Goal: Task Accomplishment & Management: Use online tool/utility

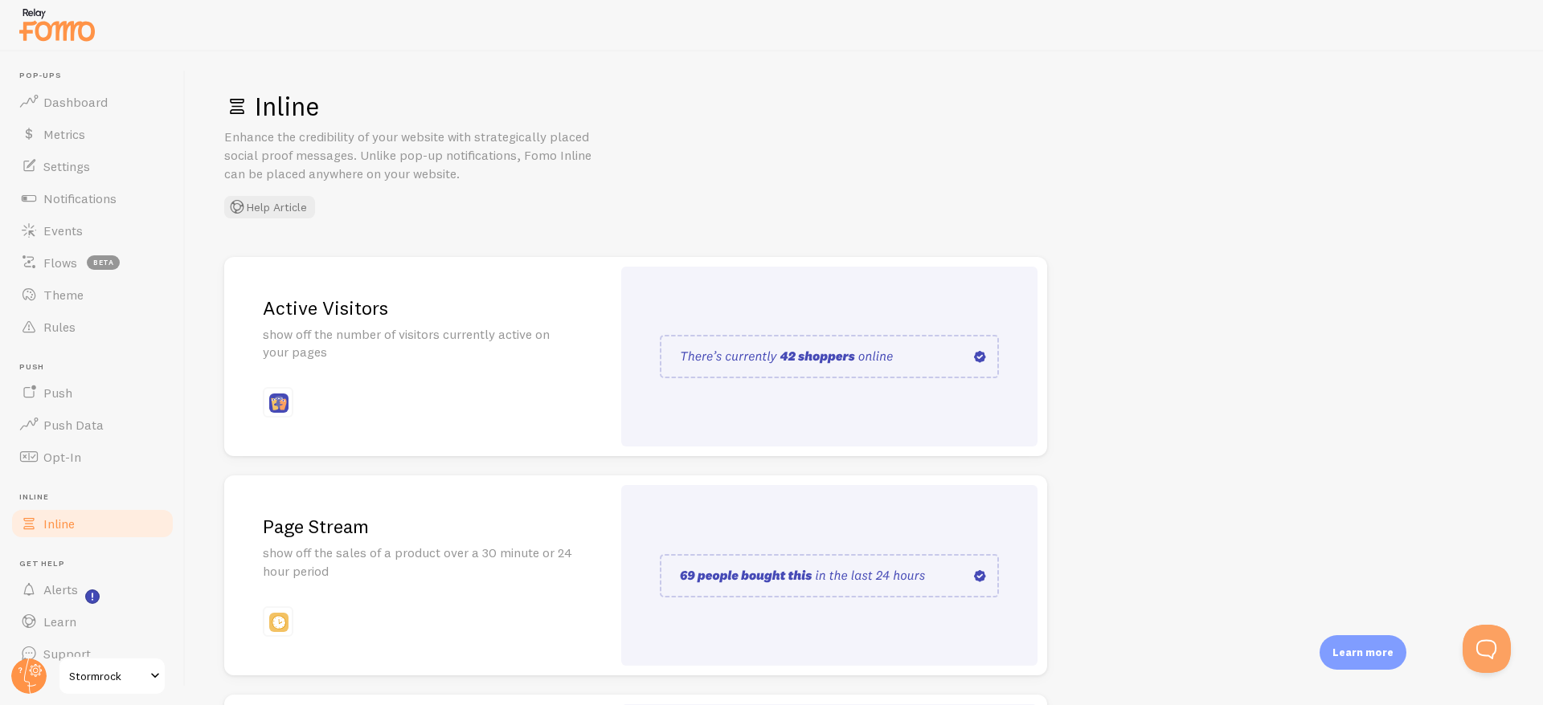
scroll to position [22, 0]
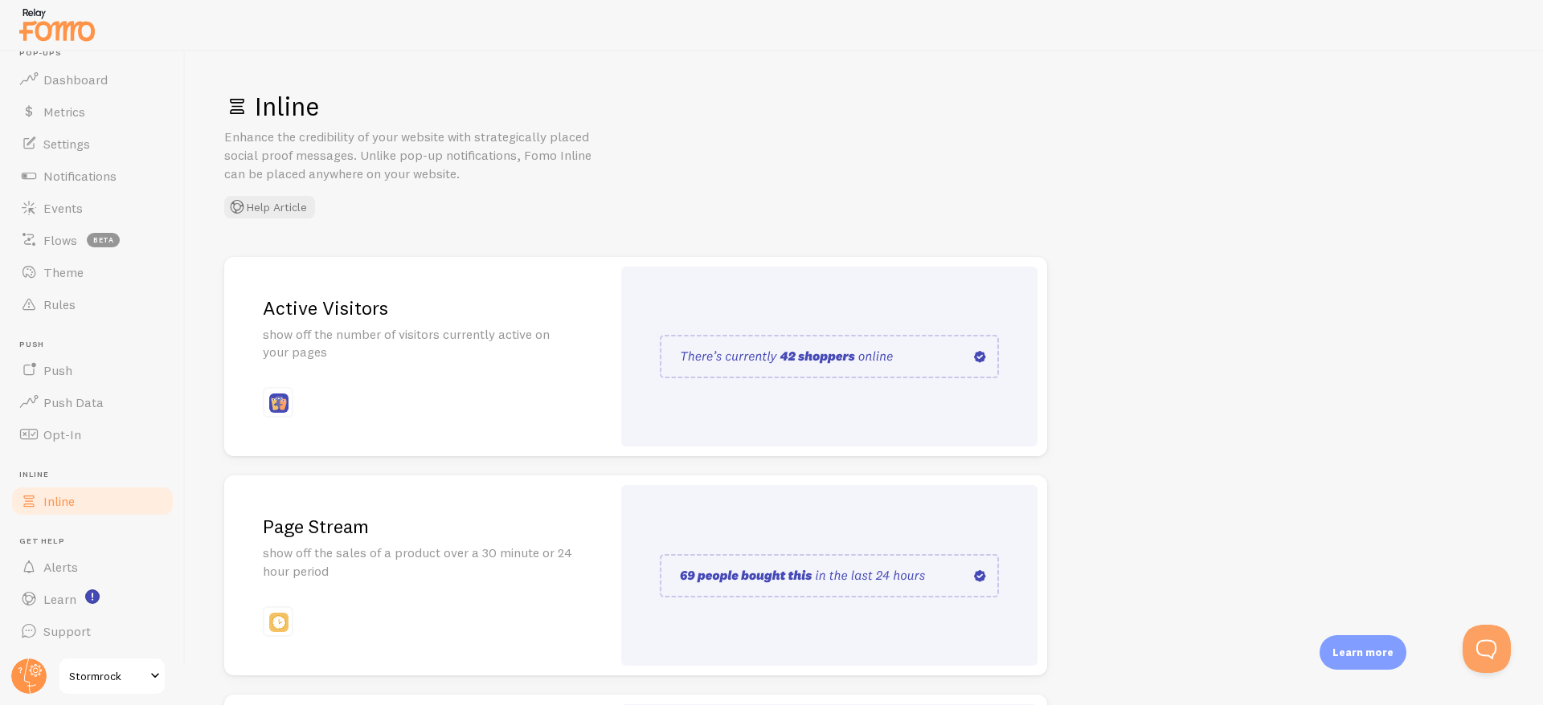
click at [668, 163] on div "Inline Enhance the credibility of your website with strategically placed social…" at bounding box center [864, 154] width 1280 height 129
click at [29, 669] on circle at bounding box center [28, 676] width 35 height 35
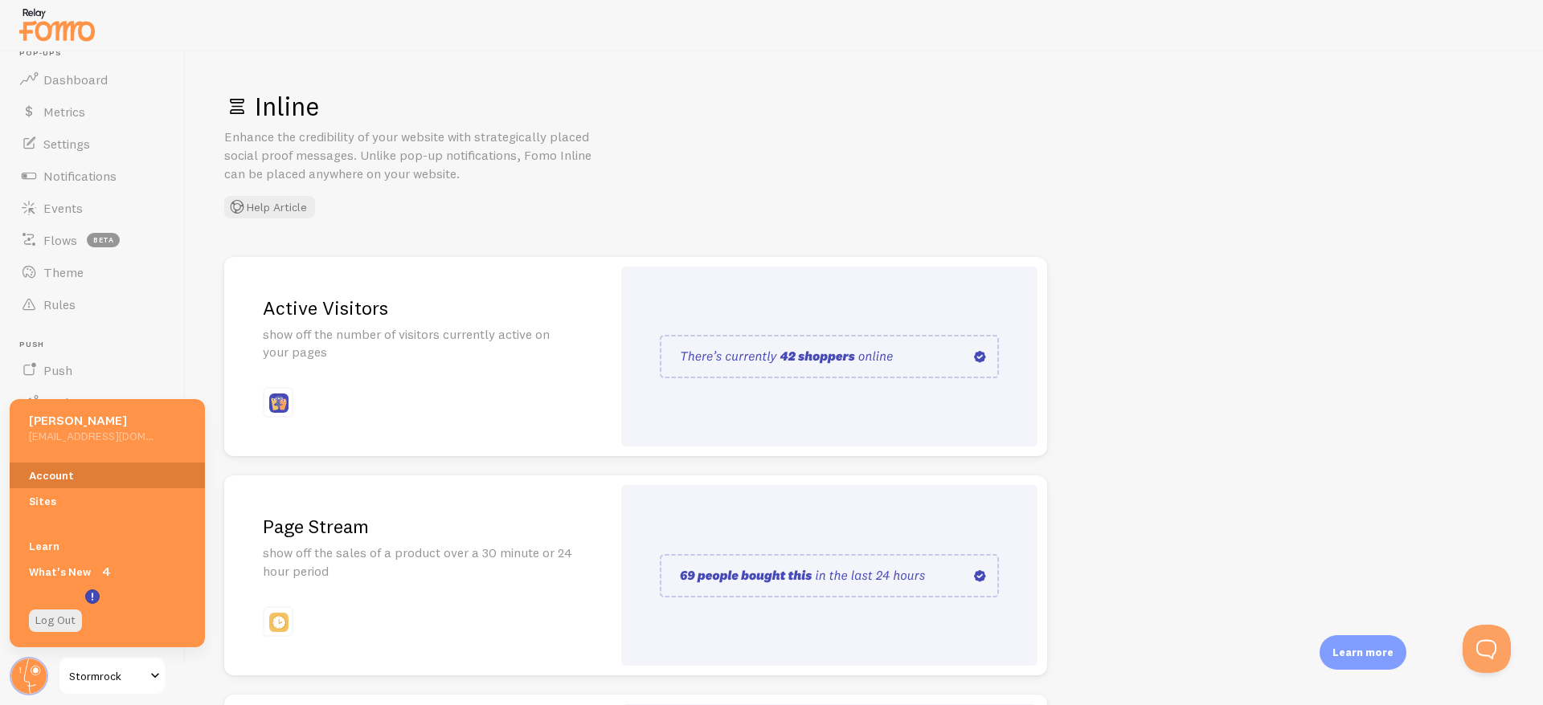
click at [59, 484] on link "Account" at bounding box center [107, 476] width 195 height 26
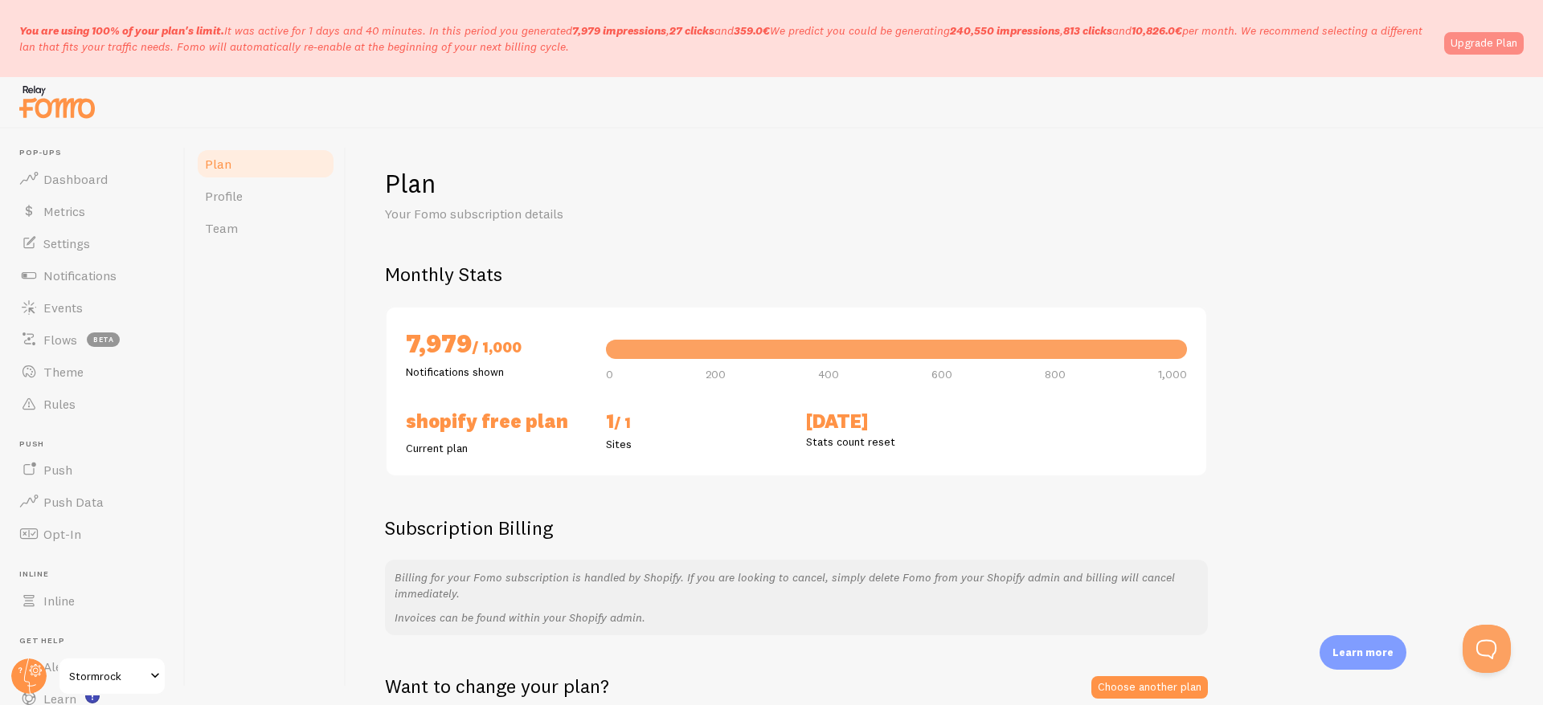
click at [1481, 37] on link "Upgrade Plan" at bounding box center [1484, 43] width 80 height 22
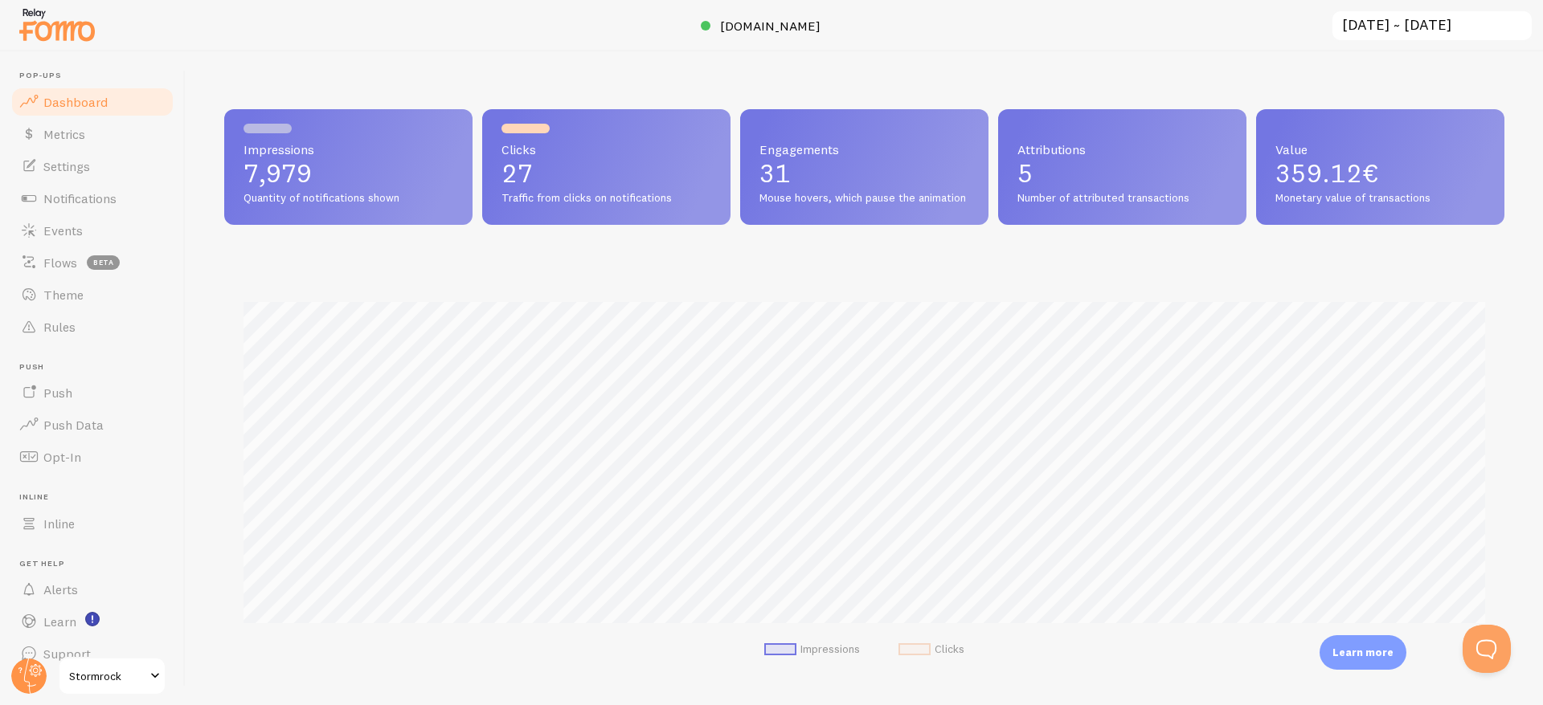
scroll to position [422, 1280]
click at [17, 676] on circle at bounding box center [28, 676] width 35 height 35
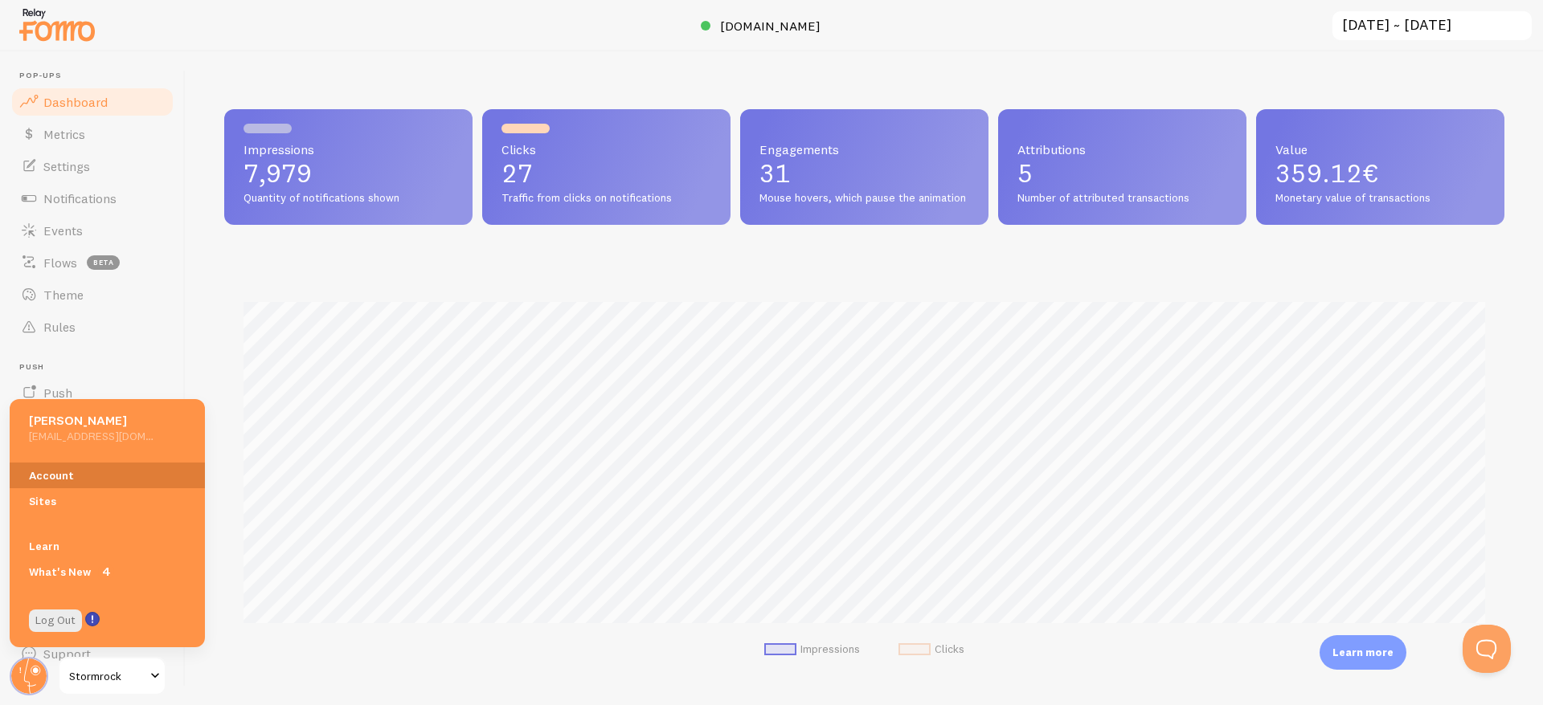
click at [96, 479] on link "Account" at bounding box center [107, 476] width 195 height 26
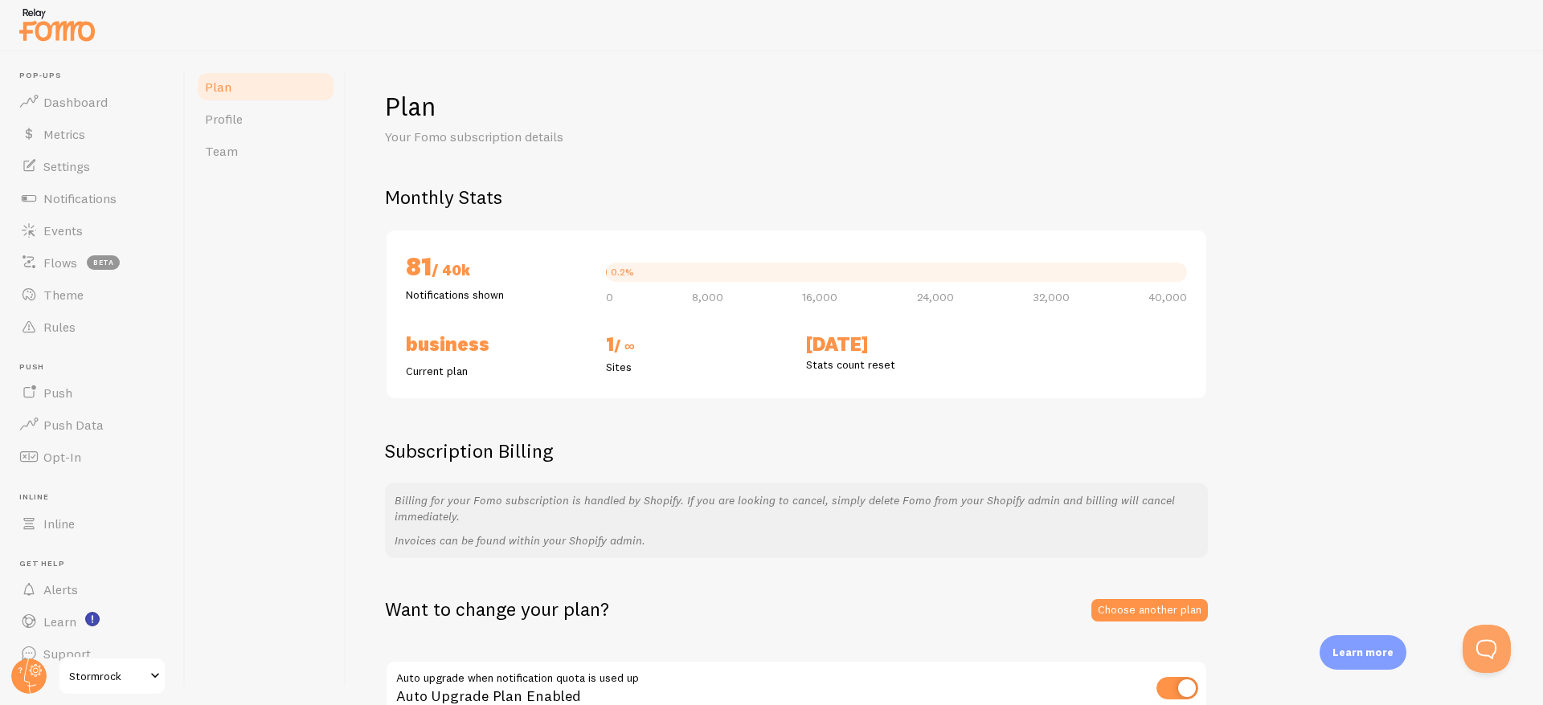
scroll to position [90, 0]
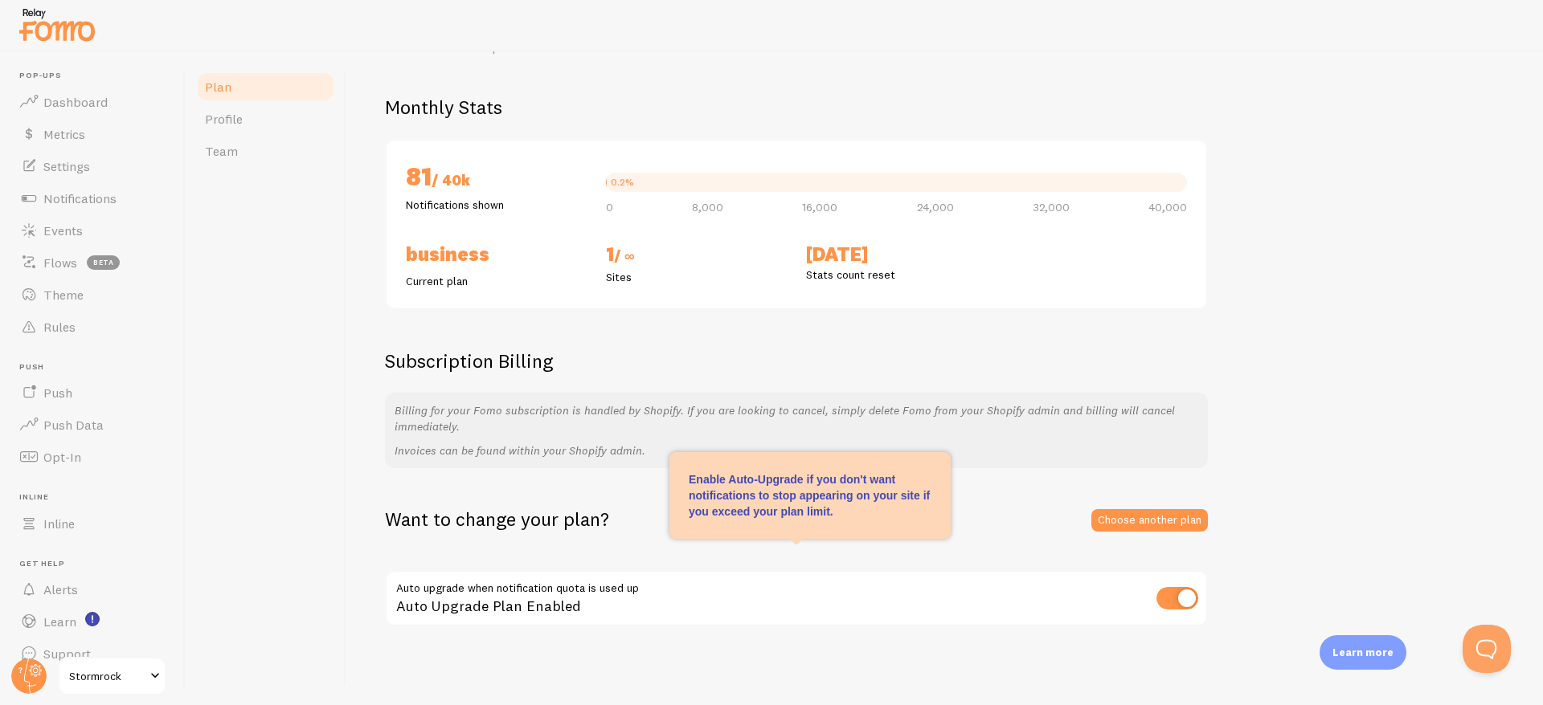
click at [1175, 597] on input "checkbox" at bounding box center [1177, 598] width 42 height 22
checkbox input "false"
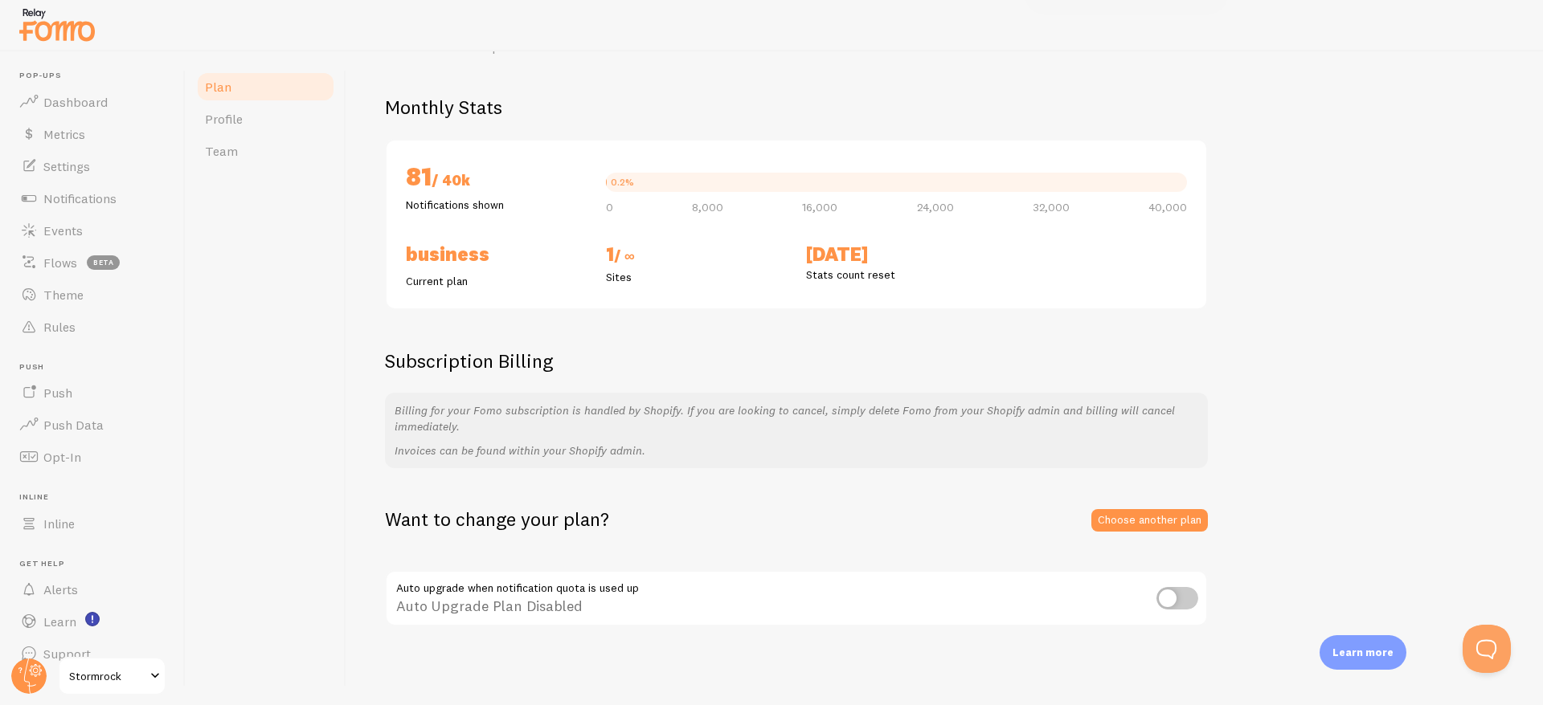
scroll to position [79, 0]
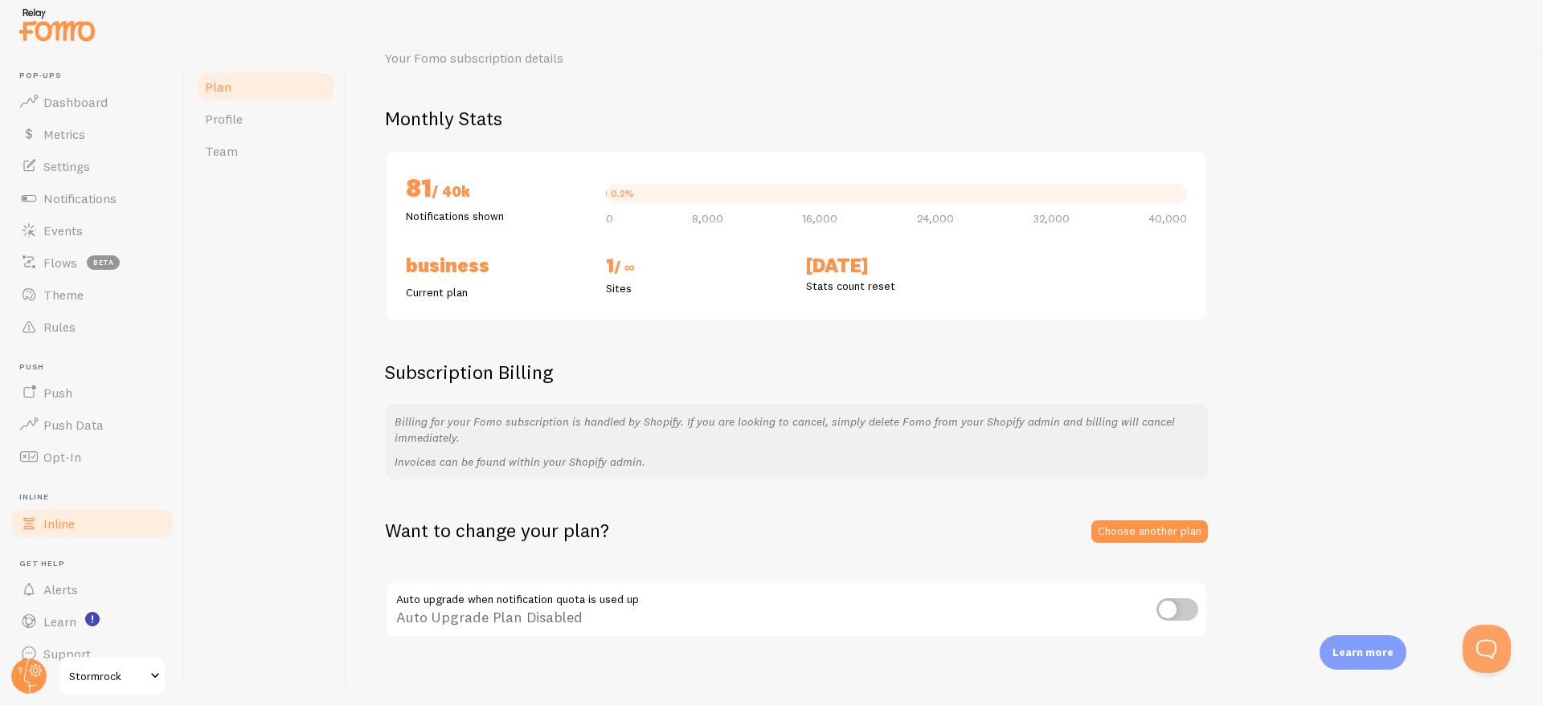
click at [94, 526] on link "Inline" at bounding box center [92, 524] width 165 height 32
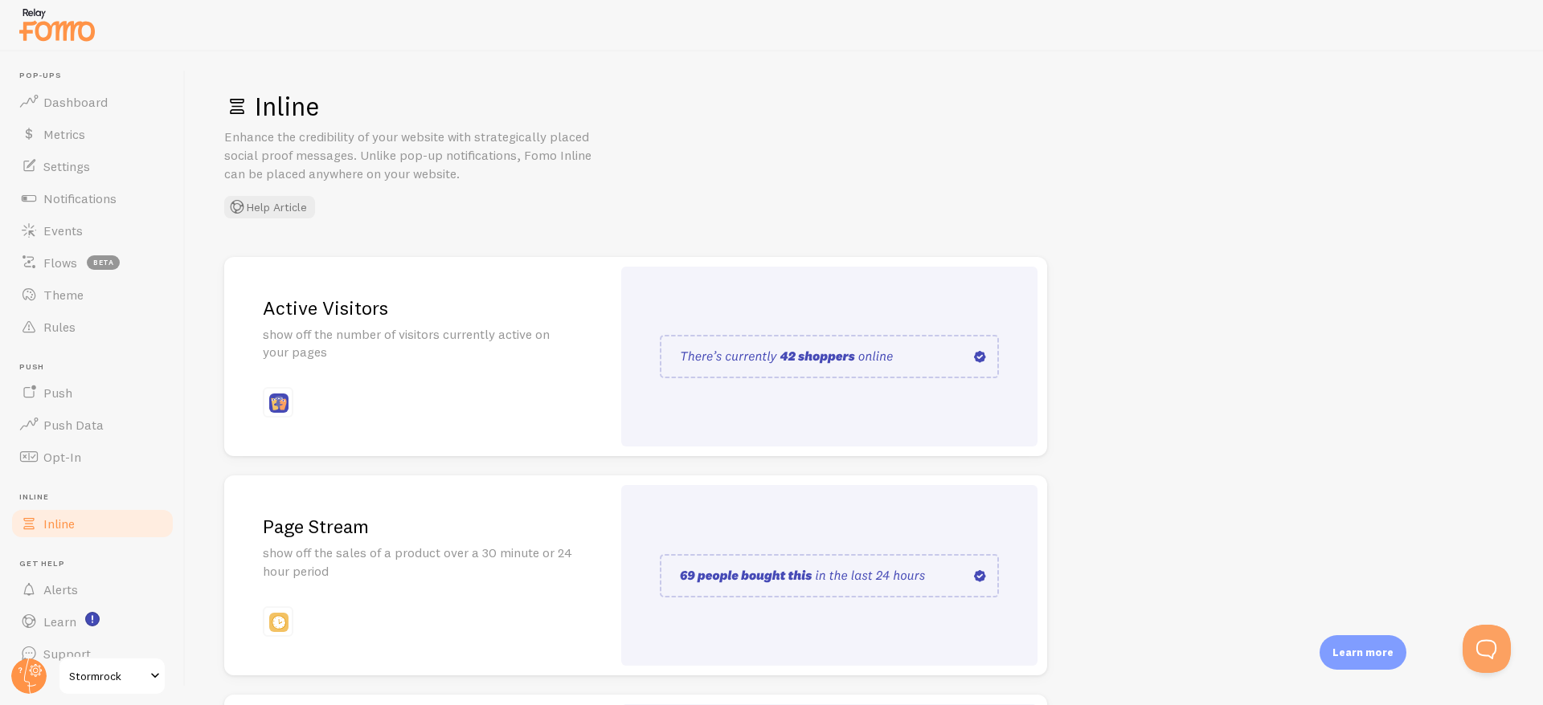
click at [720, 362] on img at bounding box center [829, 356] width 339 height 43
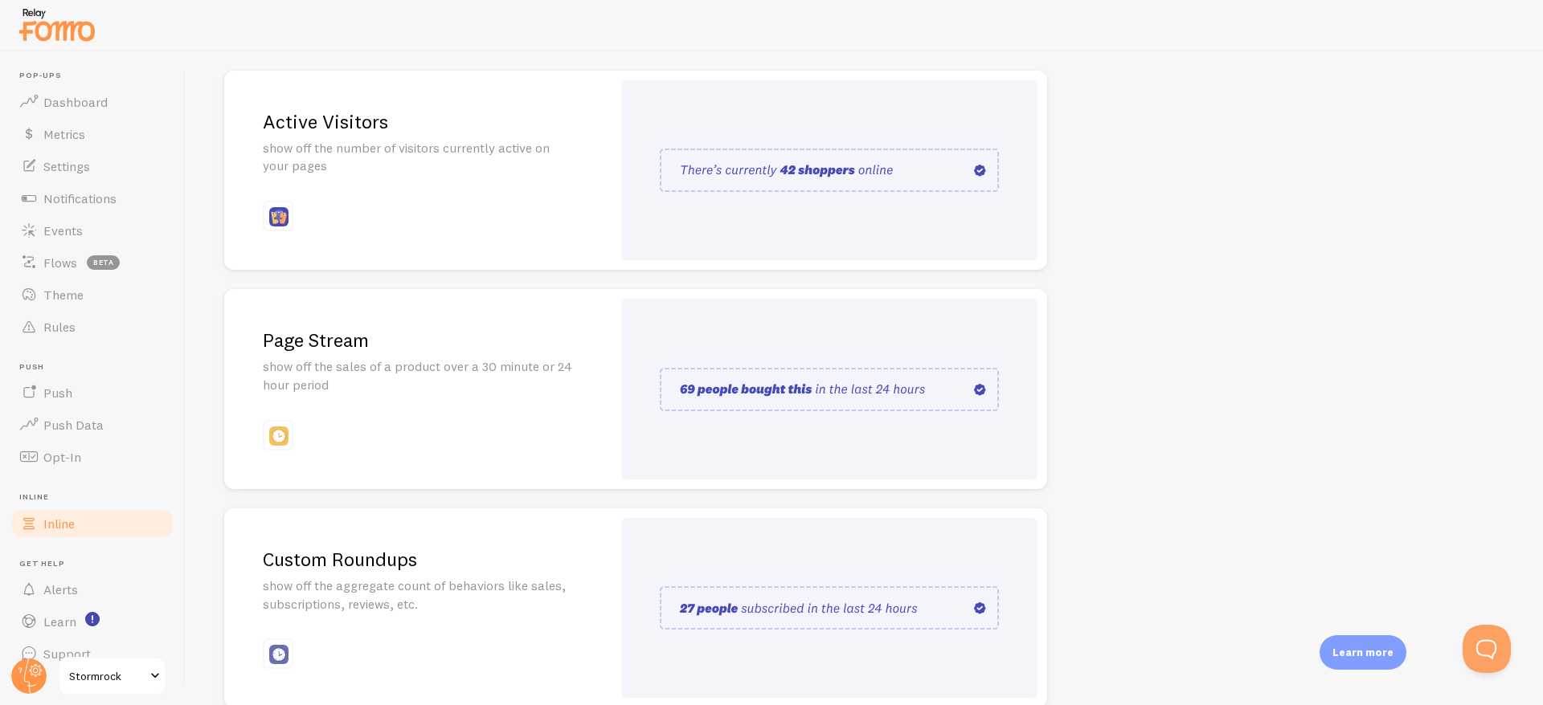
scroll to position [194, 0]
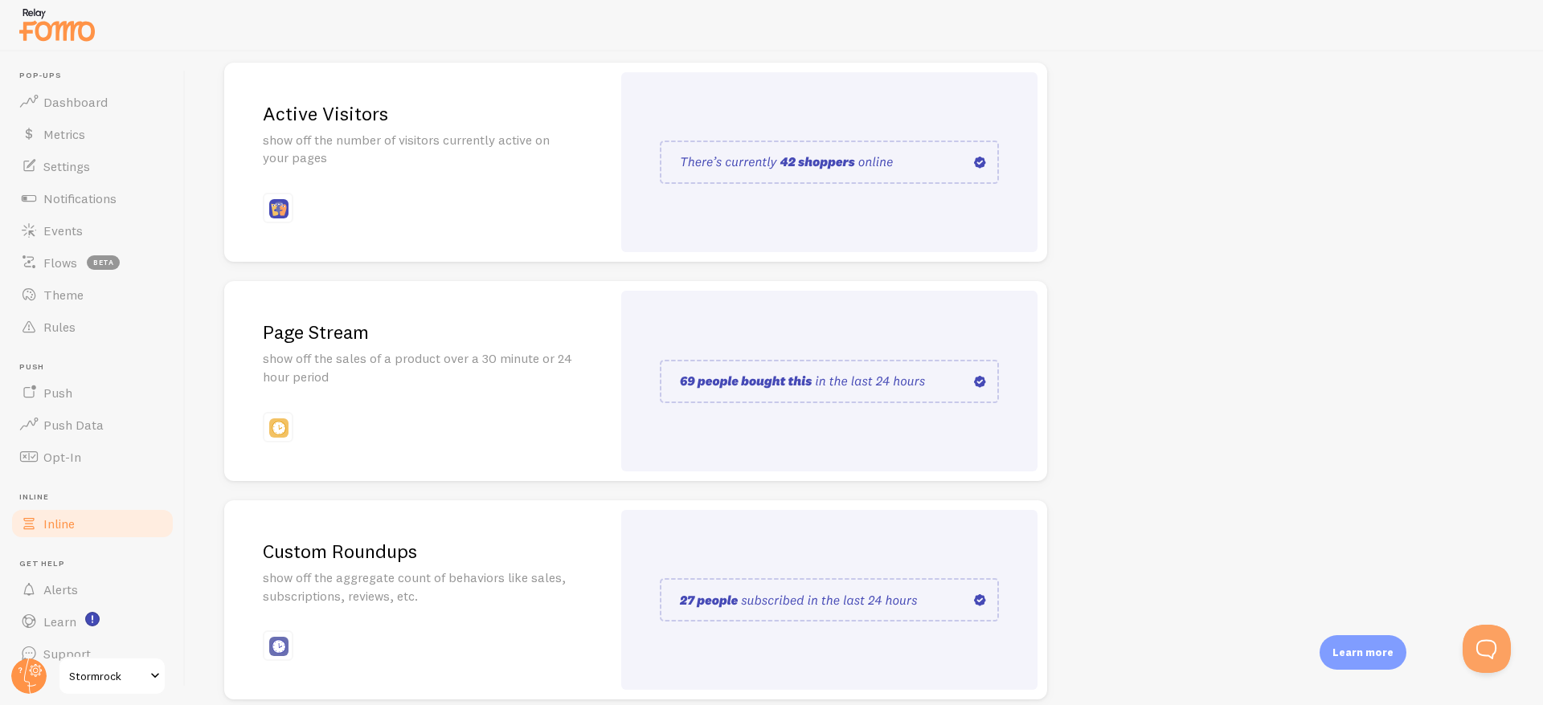
click at [734, 386] on img at bounding box center [829, 381] width 339 height 43
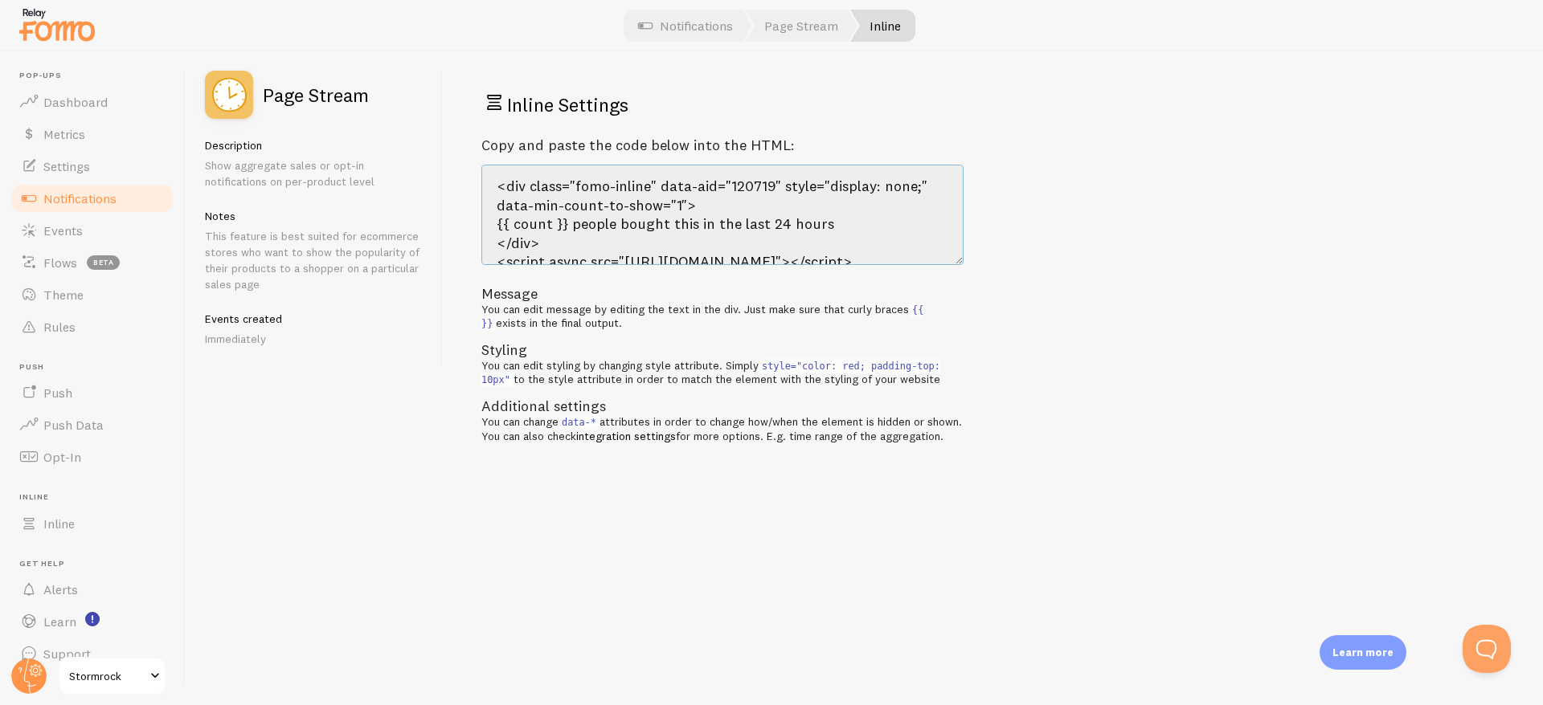
click at [652, 228] on textarea "<div class="fomo-inline" data-aid="120719" style="display: none;" data-min-coun…" at bounding box center [722, 215] width 482 height 100
click at [652, 227] on textarea "<div class="fomo-inline" data-aid="120719" style="display: none;" data-min-coun…" at bounding box center [722, 215] width 482 height 100
click at [637, 208] on textarea "<div class="fomo-inline" data-aid="120719" style="display: none;" data-min-coun…" at bounding box center [722, 215] width 482 height 100
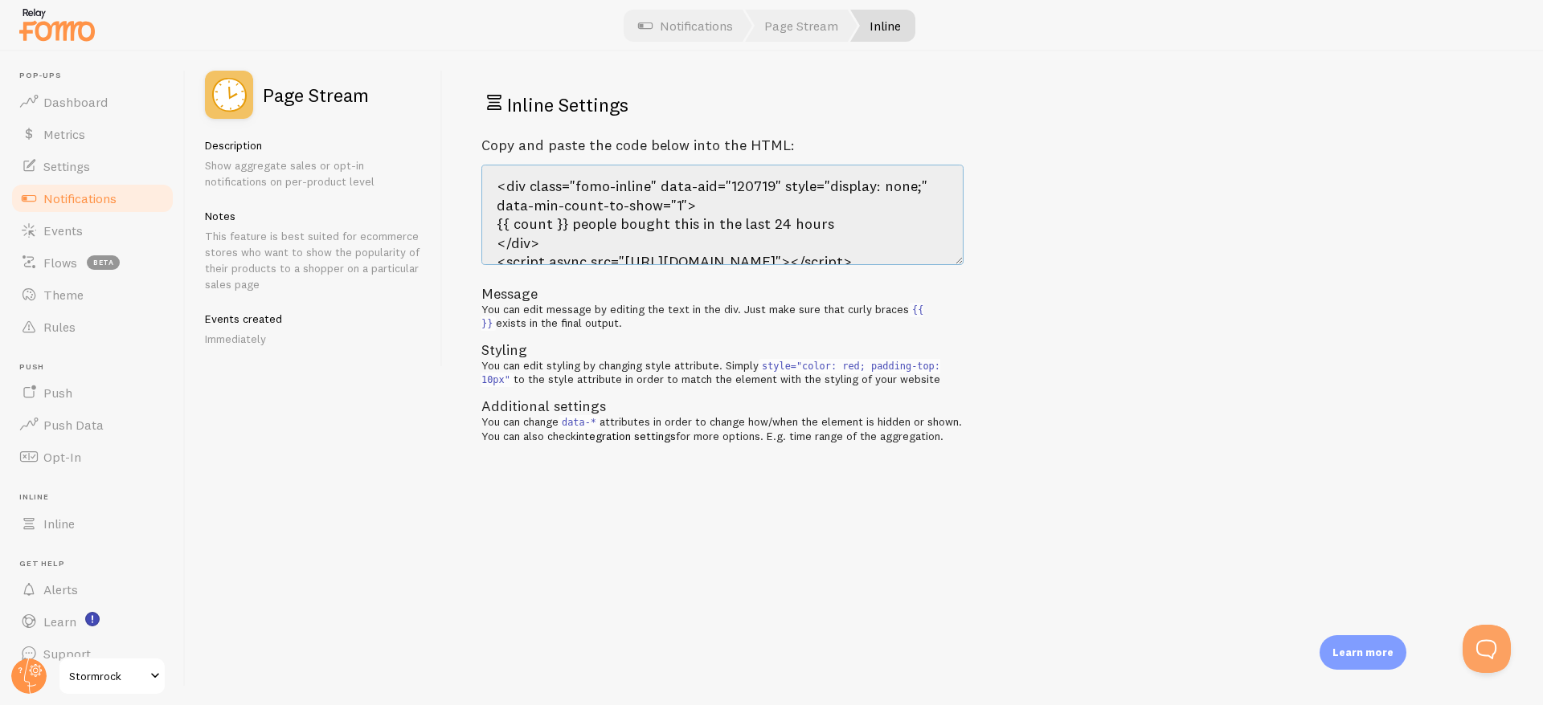
click at [637, 208] on textarea "<div class="fomo-inline" data-aid="120719" style="display: none;" data-min-coun…" at bounding box center [722, 215] width 482 height 100
click at [655, 231] on textarea "<div class="fomo-inline" data-aid="120719" style="display: none;" data-min-coun…" at bounding box center [722, 215] width 482 height 100
drag, startPoint x: 573, startPoint y: 231, endPoint x: 762, endPoint y: 232, distance: 189.6
click at [762, 232] on textarea "<div class="fomo-inline" data-aid="120719" style="display: none;" data-min-coun…" at bounding box center [722, 215] width 482 height 100
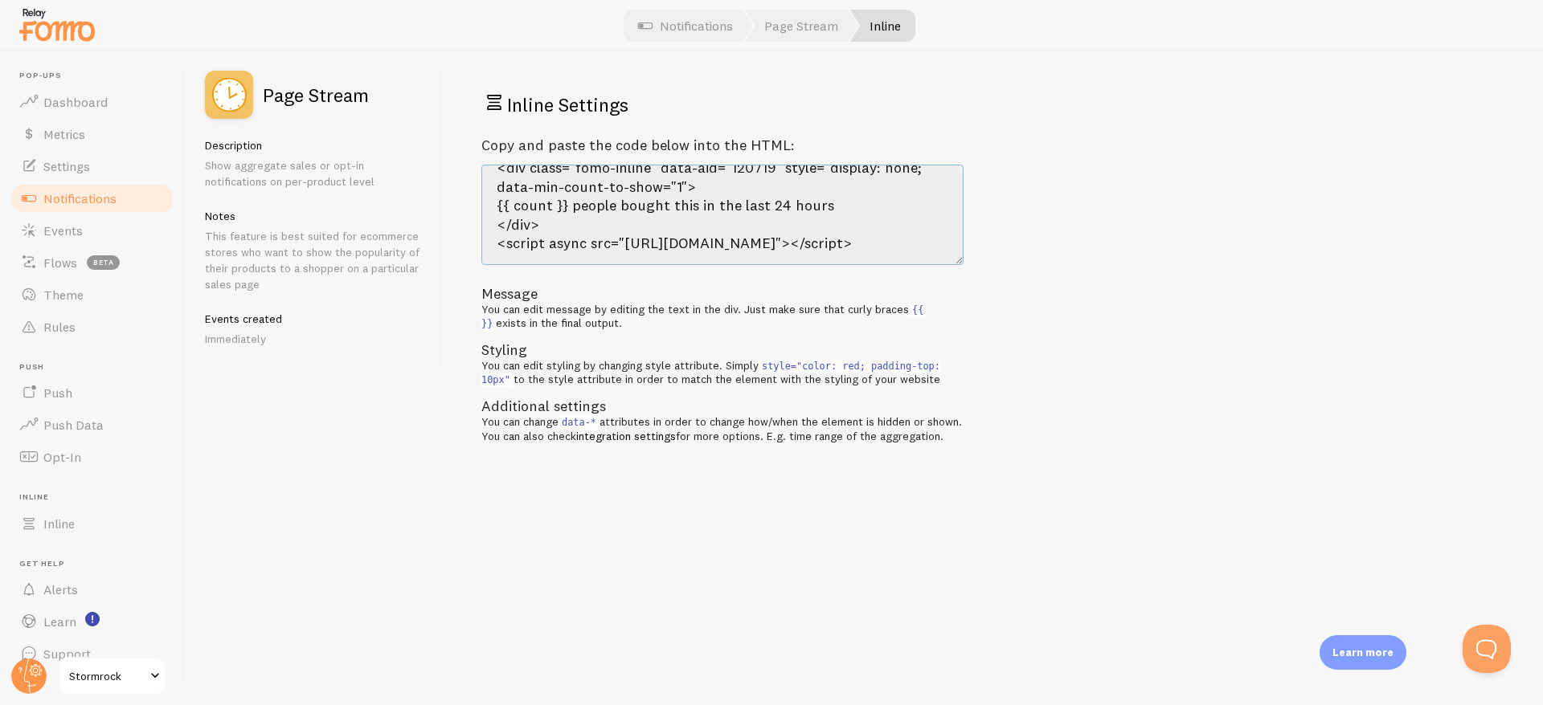
click at [742, 208] on textarea "<div class="fomo-inline" data-aid="120719" style="display: none;" data-min-coun…" at bounding box center [722, 215] width 482 height 100
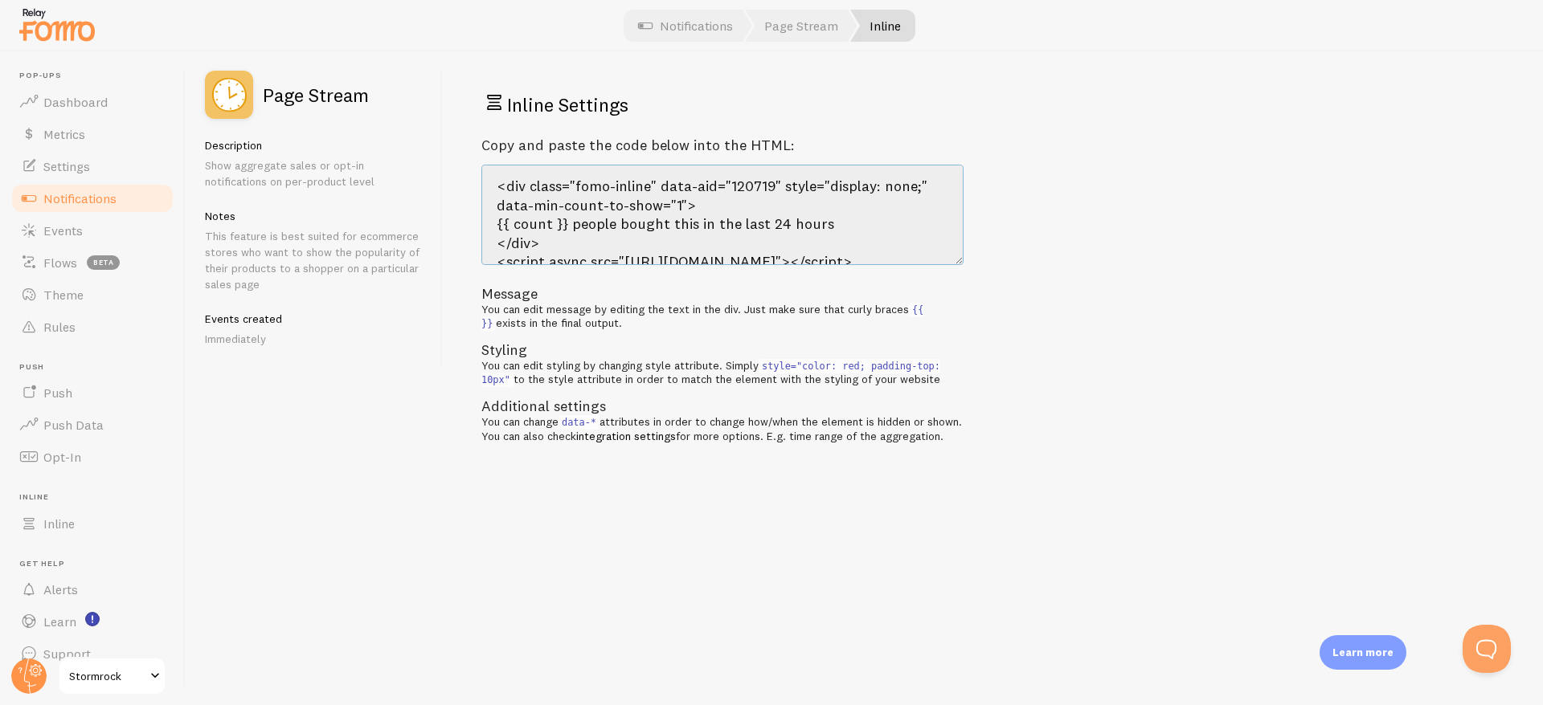
click at [689, 231] on textarea "<div class="fomo-inline" data-aid="120719" style="display: none;" data-min-coun…" at bounding box center [722, 215] width 482 height 100
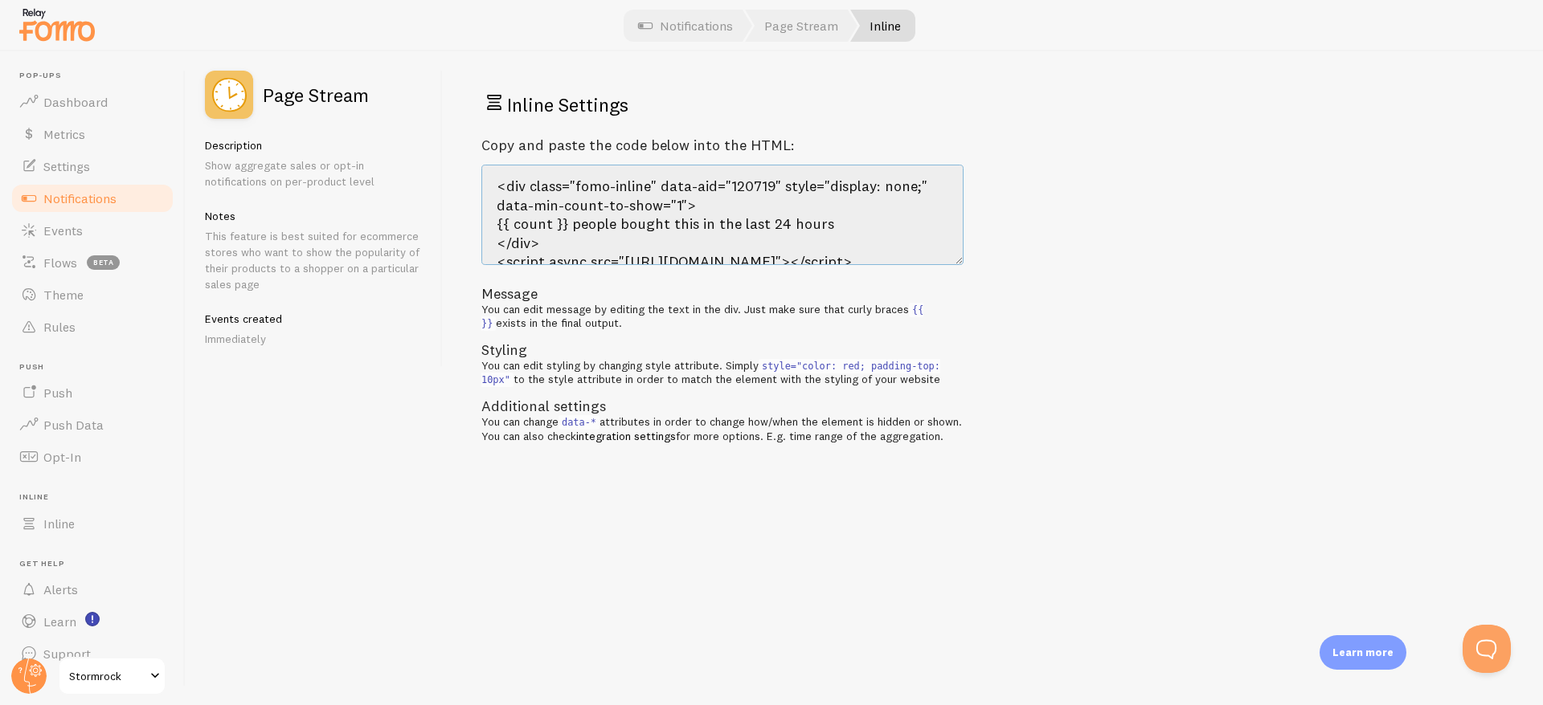
click at [689, 231] on textarea "<div class="fomo-inline" data-aid="120719" style="display: none;" data-min-coun…" at bounding box center [722, 215] width 482 height 100
click at [708, 215] on textarea "<div class="fomo-inline" data-aid="120719" style="display: none;" data-min-coun…" at bounding box center [722, 215] width 482 height 100
click at [729, 316] on div "You can edit message by editing the text in the div. Just make sure that curly …" at bounding box center [722, 317] width 482 height 28
click at [745, 211] on textarea "<div class="fomo-inline" data-aid="120719" style="display: none;" data-min-coun…" at bounding box center [722, 215] width 482 height 100
click at [245, 168] on p "Show aggregate sales or opt-in notifications on per-product level" at bounding box center [314, 173] width 218 height 32
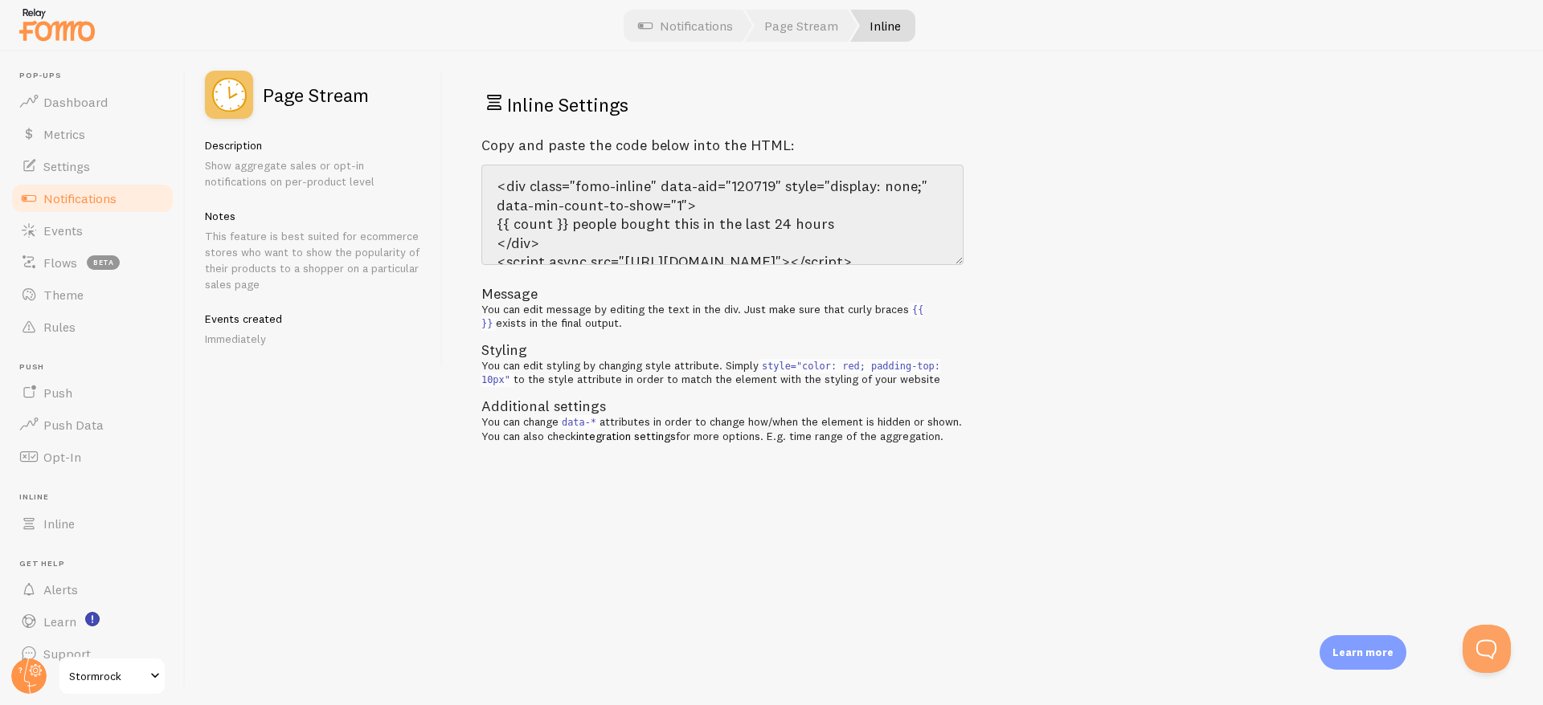
click at [129, 202] on link "Notifications" at bounding box center [92, 198] width 165 height 32
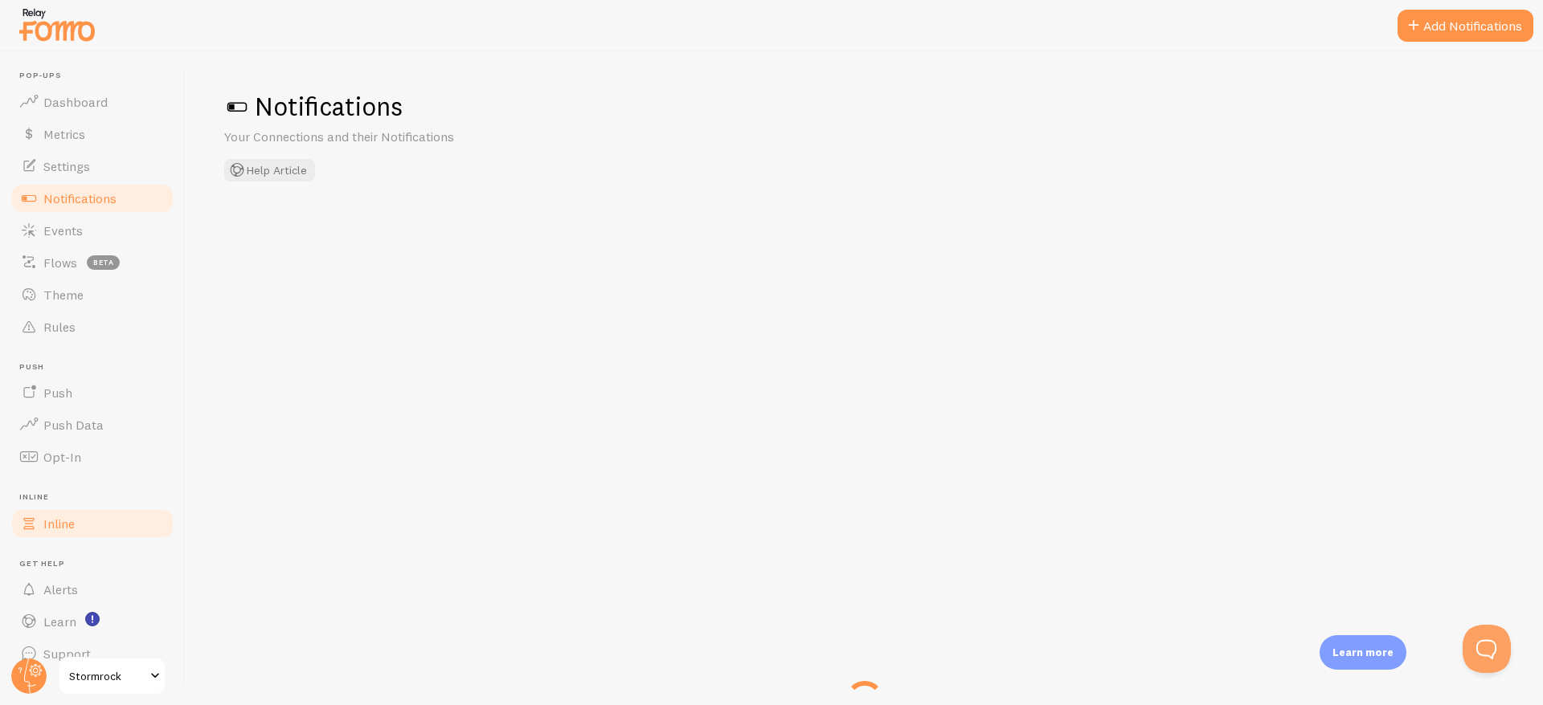
click at [69, 530] on span "Inline" at bounding box center [58, 524] width 31 height 16
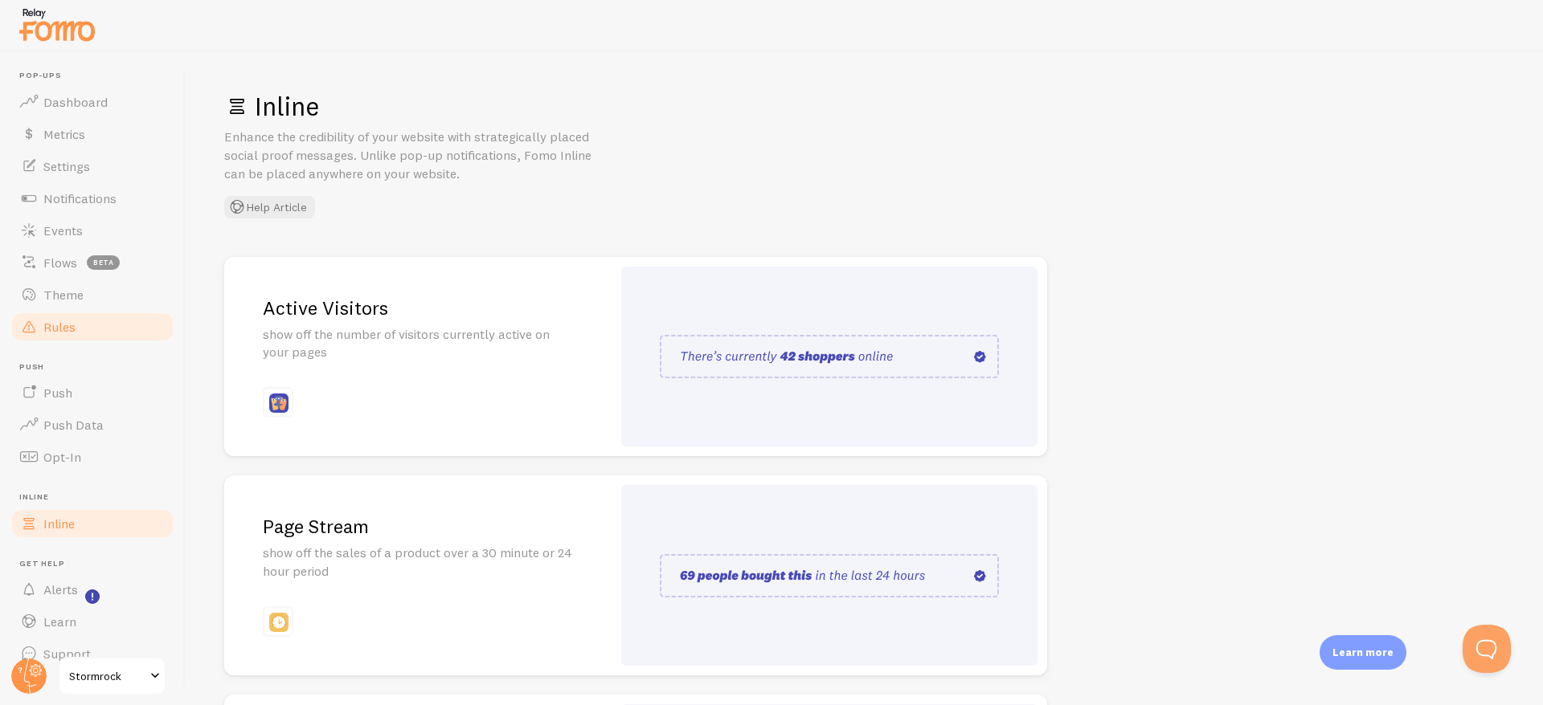
scroll to position [22, 0]
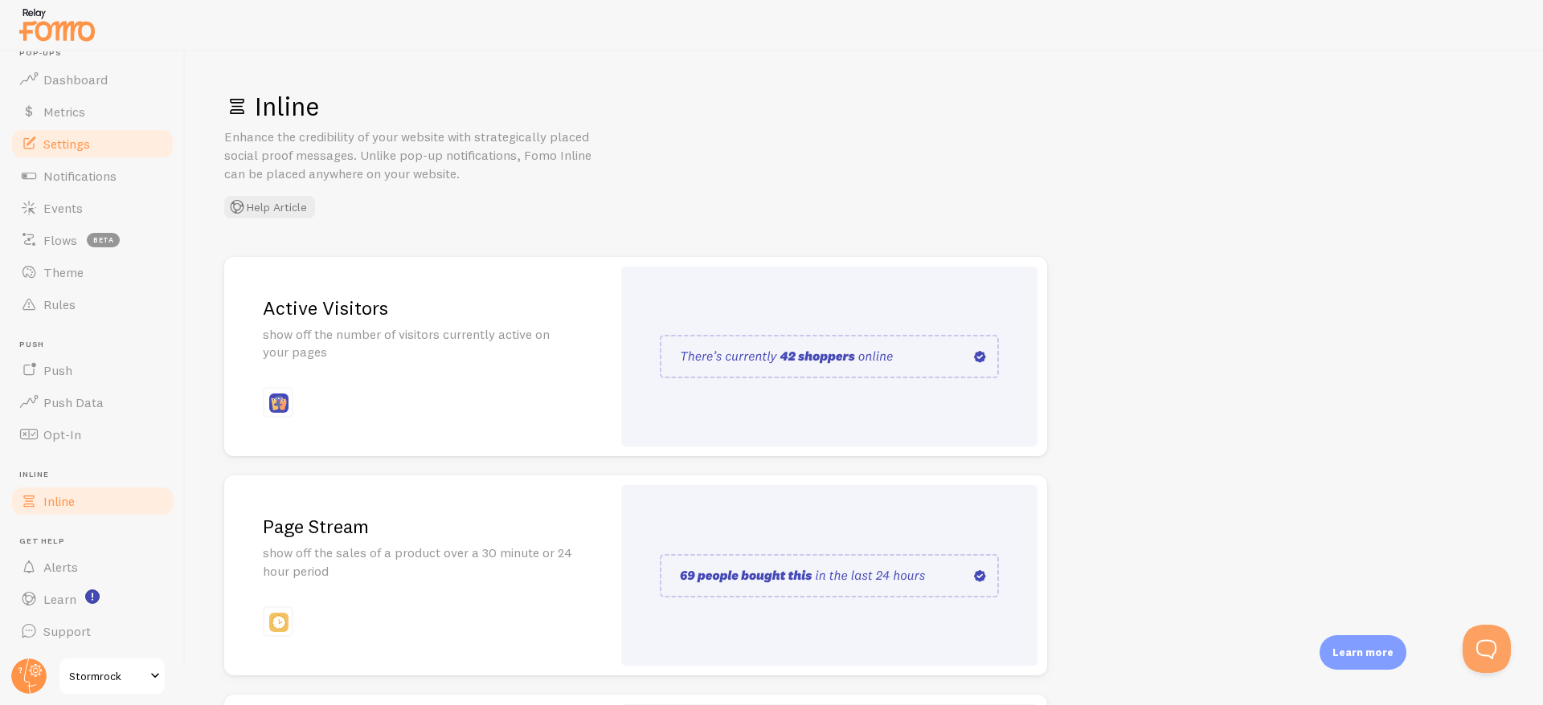
click at [88, 134] on link "Settings" at bounding box center [92, 144] width 165 height 32
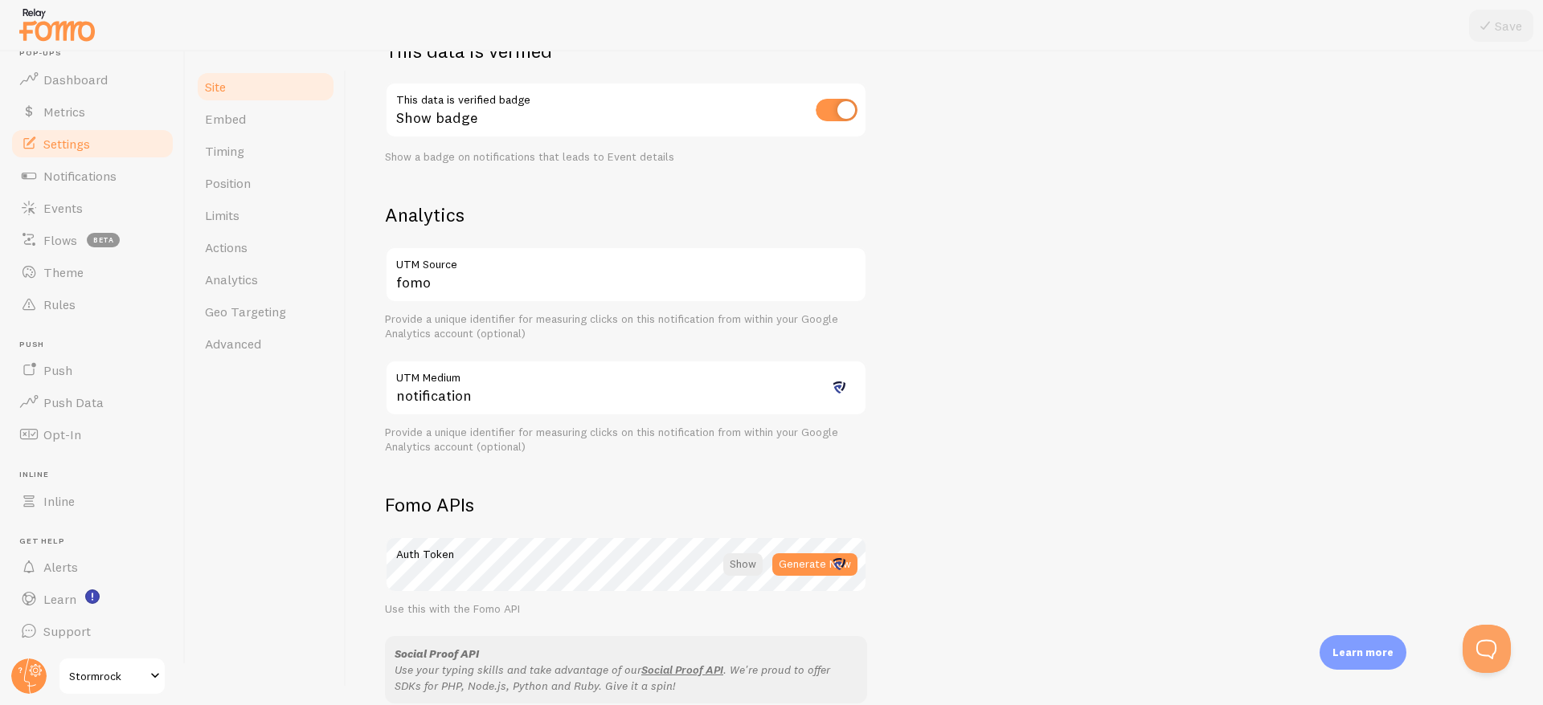
scroll to position [491, 0]
click at [32, 675] on icon at bounding box center [36, 670] width 13 height 13
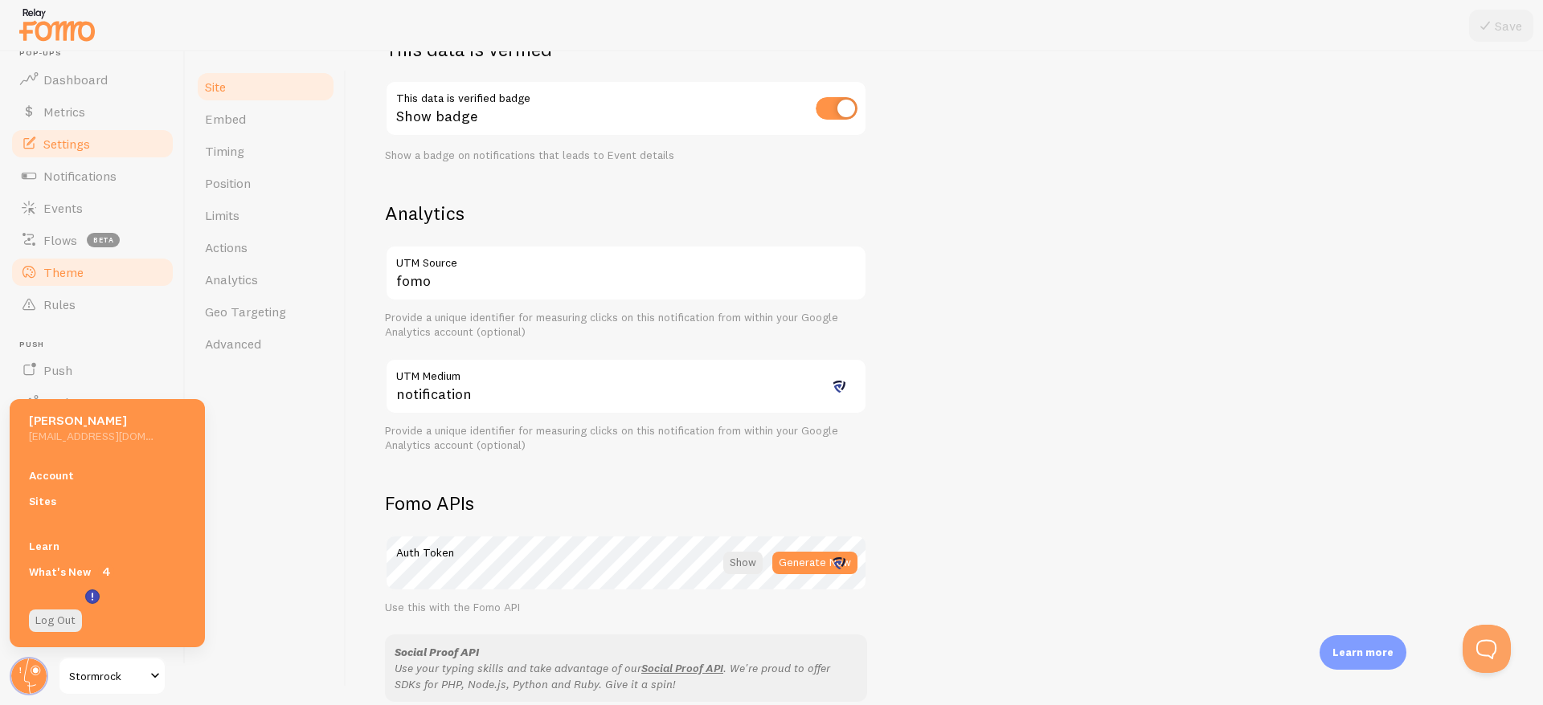
click at [136, 277] on link "Theme" at bounding box center [92, 272] width 165 height 32
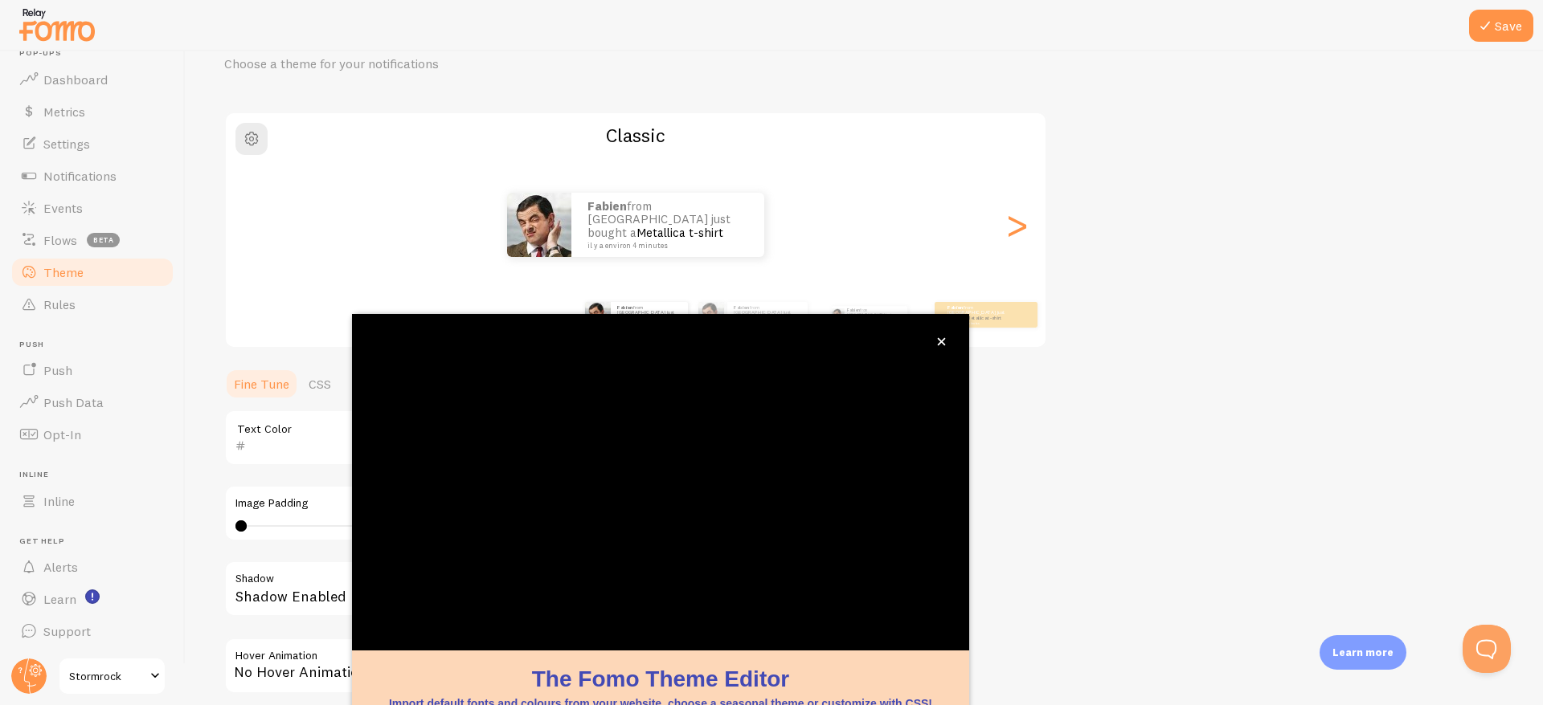
scroll to position [79, 0]
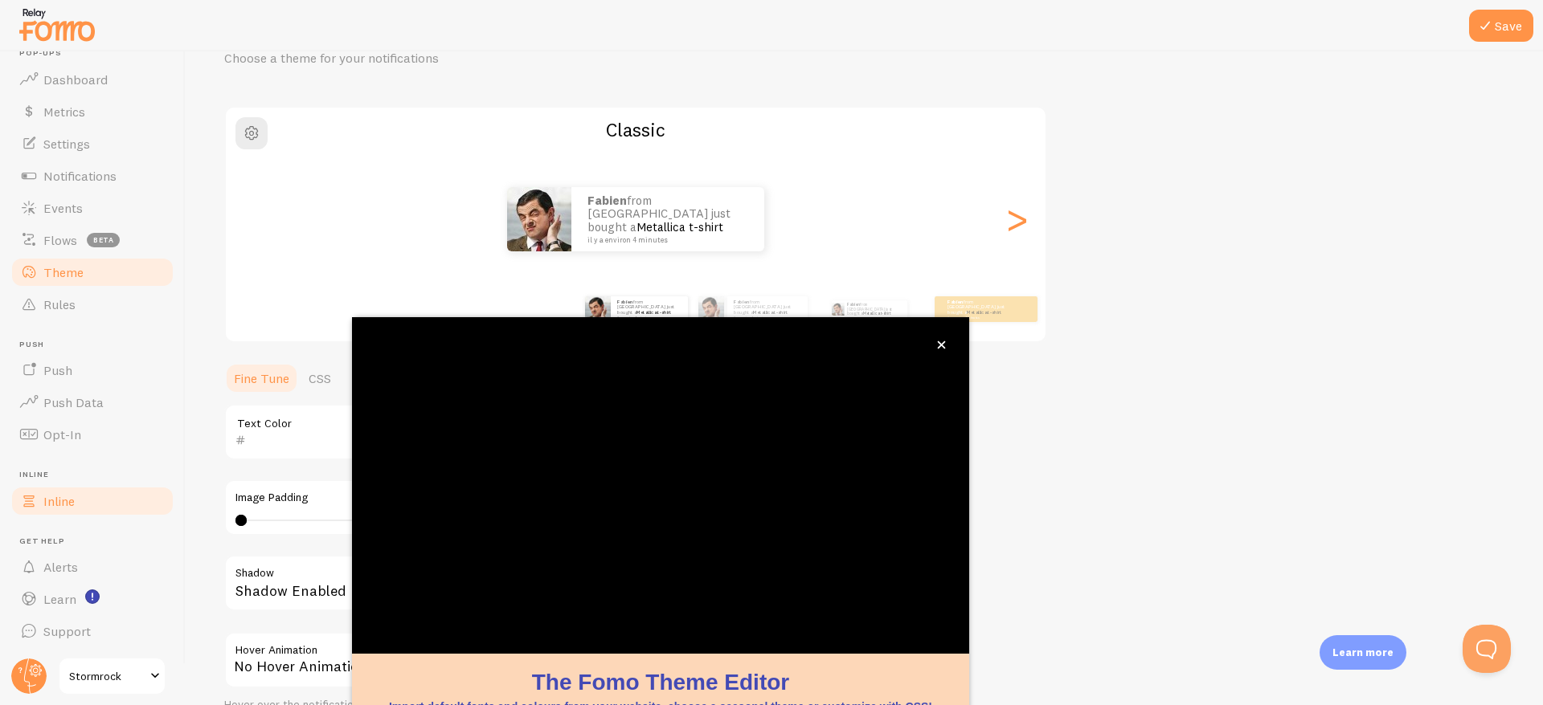
click at [66, 497] on span "Inline" at bounding box center [58, 501] width 31 height 16
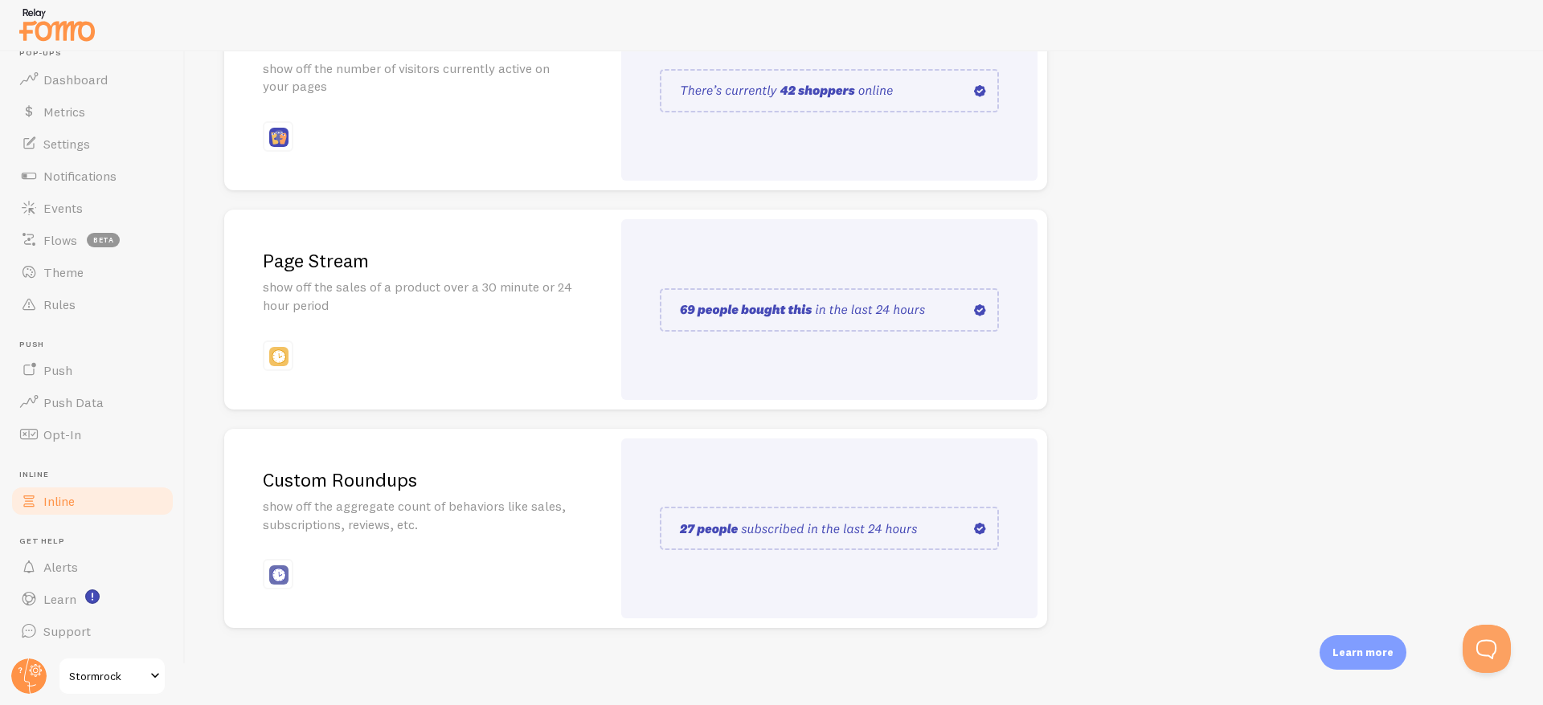
scroll to position [264, 0]
click at [741, 317] on img at bounding box center [829, 312] width 339 height 43
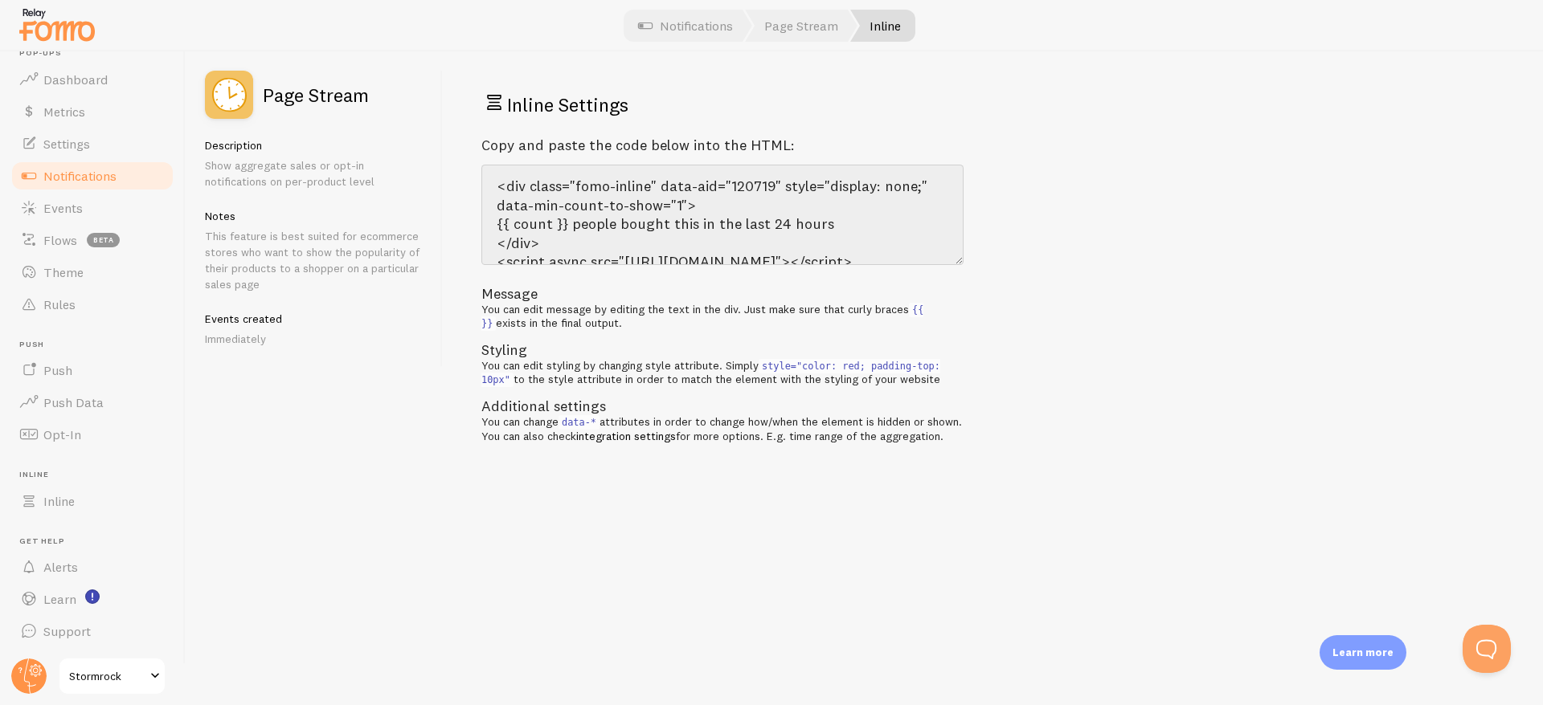
click at [736, 318] on div "You can edit message by editing the text in the div. Just make sure that curly …" at bounding box center [722, 317] width 482 height 28
click at [605, 313] on div "You can edit message by editing the text in the div. Just make sure that curly …" at bounding box center [722, 317] width 482 height 28
click at [594, 213] on textarea "<div class="fomo-inline" data-aid="120719" style="display: none;" data-min-coun…" at bounding box center [722, 215] width 482 height 100
click at [680, 254] on textarea "<div class="fomo-inline" data-aid="120719" style="display: none;" data-min-coun…" at bounding box center [722, 215] width 482 height 100
